Goal: Book appointment/travel/reservation

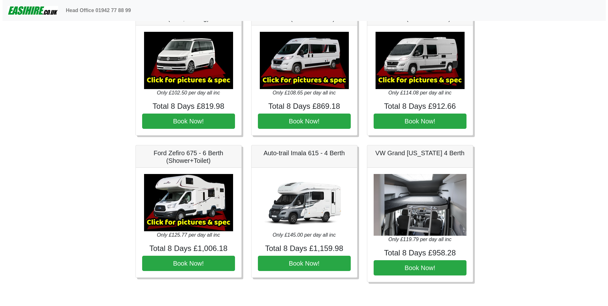
scroll to position [1180, 0]
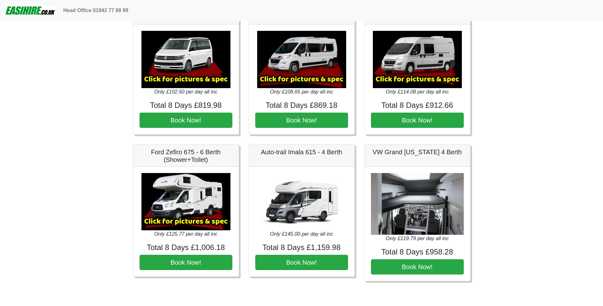
click at [414, 218] on img at bounding box center [417, 204] width 93 height 62
click at [414, 153] on h5 "VW Grand California 4 Berth" at bounding box center [417, 152] width 93 height 8
click at [182, 210] on img at bounding box center [185, 201] width 89 height 57
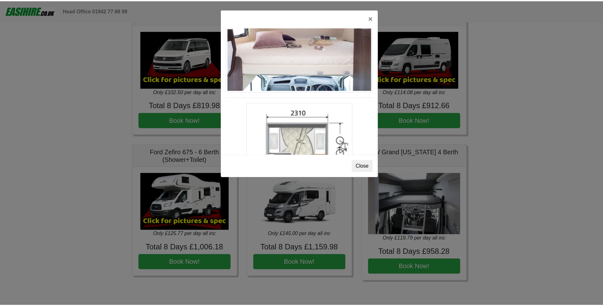
scroll to position [954, 0]
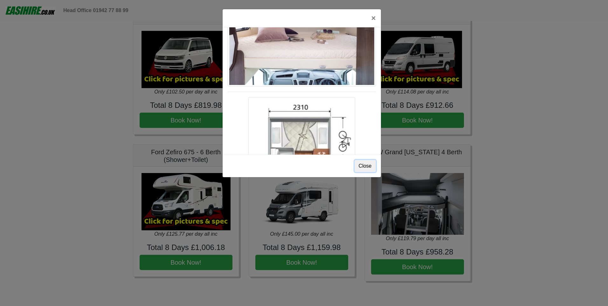
click at [366, 166] on button "Close" at bounding box center [364, 166] width 21 height 12
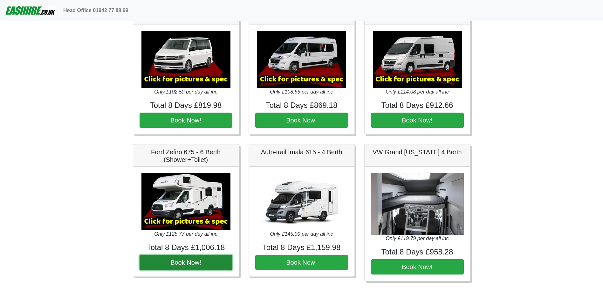
click at [188, 261] on button "Book Now!" at bounding box center [186, 262] width 93 height 15
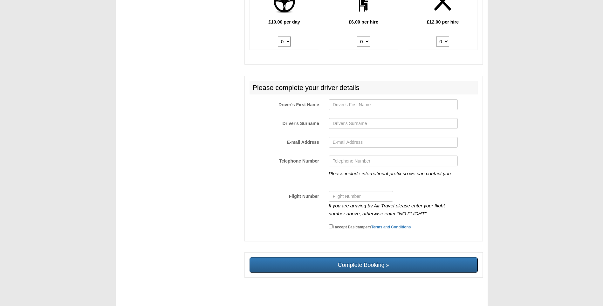
scroll to position [914, 0]
